Goal: Transaction & Acquisition: Purchase product/service

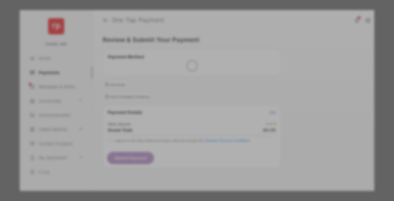
click at [187, 92] on div "Other Amount" at bounding box center [186, 95] width 91 height 10
type input "**"
click at [178, 142] on button "Save" at bounding box center [178, 149] width 28 height 14
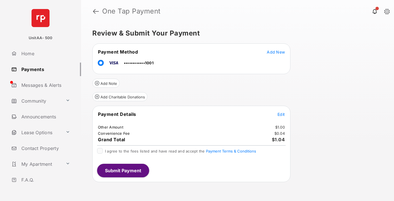
click at [281, 114] on span "Edit" at bounding box center [281, 114] width 7 height 5
click at [123, 170] on button "Submit Payment" at bounding box center [123, 171] width 52 height 14
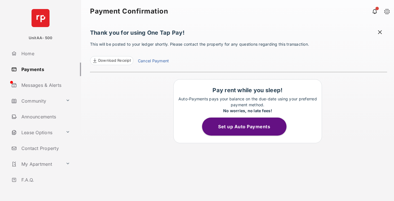
click at [44, 69] on link "Payments" at bounding box center [45, 70] width 72 height 14
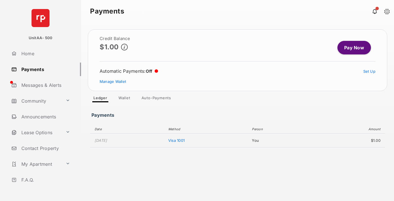
click at [352, 48] on link "Pay Now" at bounding box center [355, 48] width 34 height 14
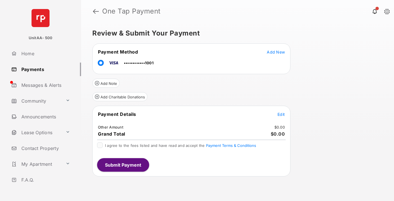
click at [281, 114] on span "Edit" at bounding box center [281, 114] width 7 height 5
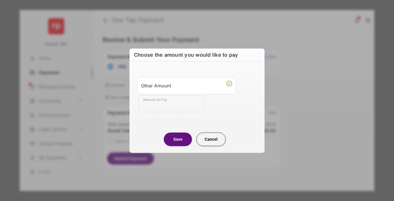
click at [187, 85] on div "Other Amount" at bounding box center [186, 86] width 91 height 10
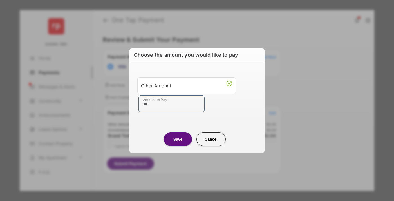
type input "**"
click at [178, 139] on button "Save" at bounding box center [178, 139] width 28 height 14
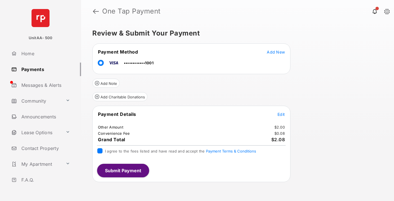
click at [123, 170] on button "Submit Payment" at bounding box center [123, 171] width 52 height 14
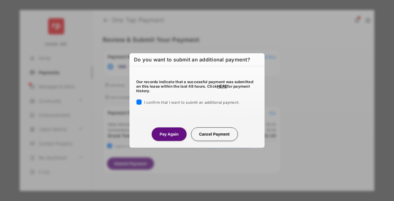
click at [169, 134] on button "Pay Again" at bounding box center [169, 134] width 35 height 14
